Goal: Transaction & Acquisition: Purchase product/service

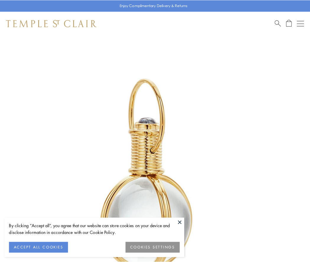
scroll to position [154, 0]
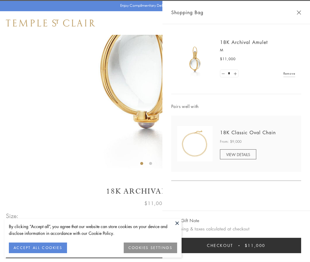
click at [236, 246] on button "Checkout $11,000" at bounding box center [236, 245] width 130 height 15
